Goal: Task Accomplishment & Management: Manage account settings

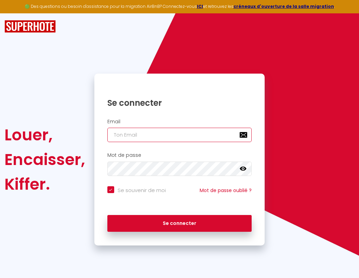
type input "s"
checkbox input "true"
type input "su"
checkbox input "true"
type input "sup"
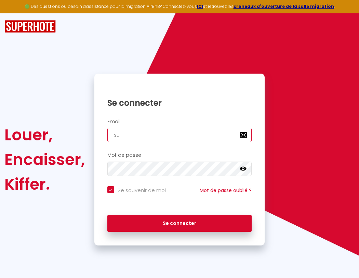
checkbox input "true"
type input "supe"
checkbox input "true"
type input "super"
checkbox input "true"
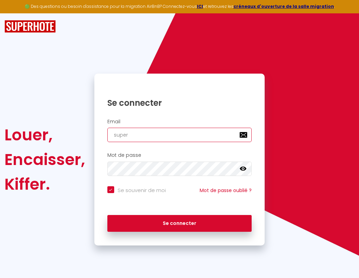
type input "superb"
checkbox input "true"
type input "superbo"
checkbox input "true"
type input "superbor"
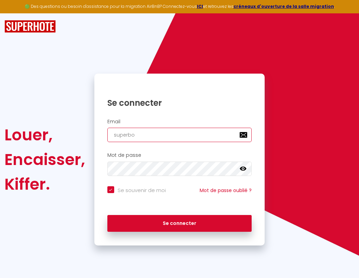
checkbox input "true"
type input "s"
checkbox input "true"
type input "superbord"
checkbox input "true"
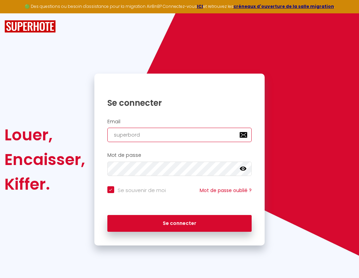
type input "su"
checkbox input "true"
type input "superborde"
checkbox input "true"
type input "sup"
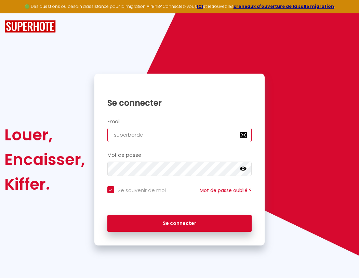
checkbox input "true"
type input "superbordea"
checkbox input "true"
type input "supe"
checkbox input "true"
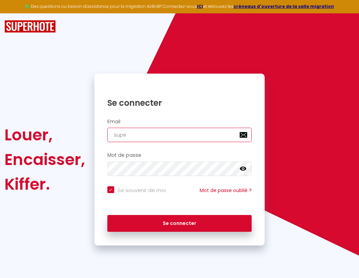
type input "superbordeau"
checkbox input "true"
type input "super"
checkbox input "true"
type input "superbordeaux"
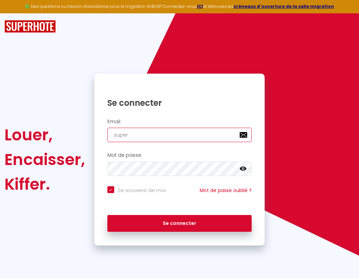
checkbox input "true"
type input "superb"
checkbox input "true"
type input "superbordeaux@"
checkbox input "true"
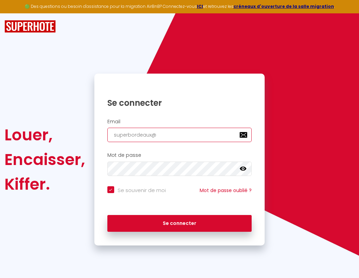
type input "superbo"
checkbox input "true"
type input "superbordeaux@g"
checkbox input "true"
type input "s"
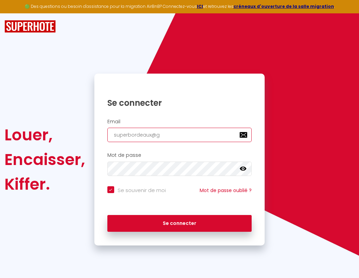
checkbox input "true"
type input "superbordeaux@gm"
checkbox input "true"
type input "su"
checkbox input "true"
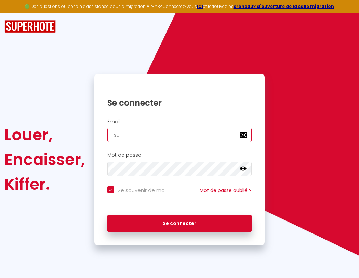
type input "superbordeaux@gma"
checkbox input "true"
type input "sup"
checkbox input "true"
type input "superbordeaux@gmai"
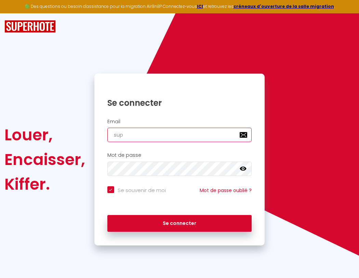
checkbox input "true"
type input "supe"
checkbox input "true"
type input "[EMAIL_ADDRESS]"
checkbox input "true"
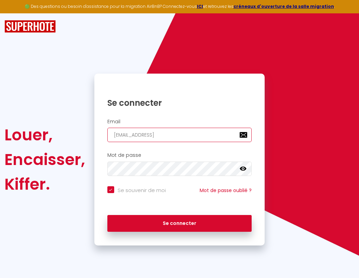
type input "super"
checkbox input "true"
type input "[EMAIL_ADDRESS]."
checkbox input "true"
type input "superb"
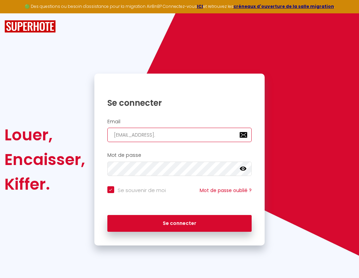
checkbox input "true"
type input "superbordeaux@gmail.c"
checkbox input "true"
type input "superbo"
checkbox input "true"
